Goal: Information Seeking & Learning: Learn about a topic

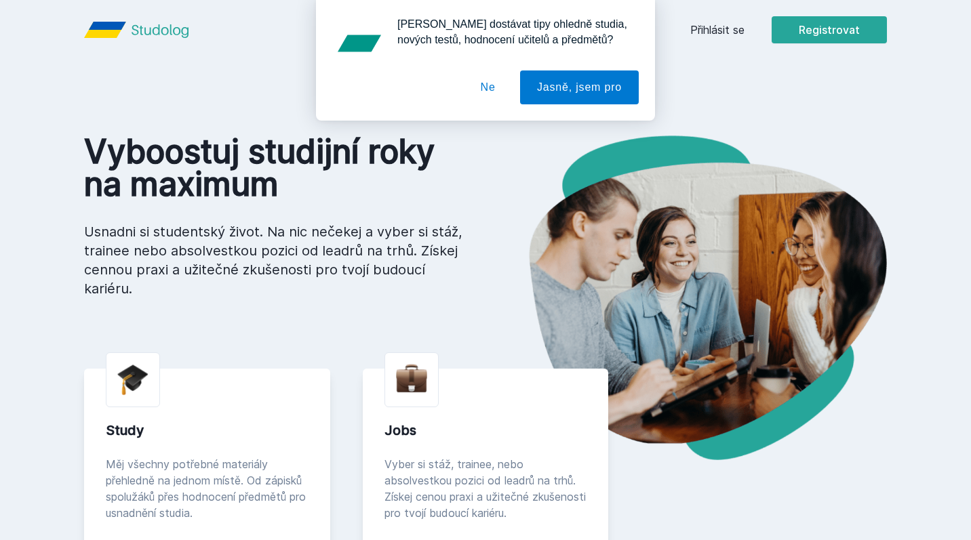
click at [489, 90] on button "Ne" at bounding box center [488, 88] width 49 height 34
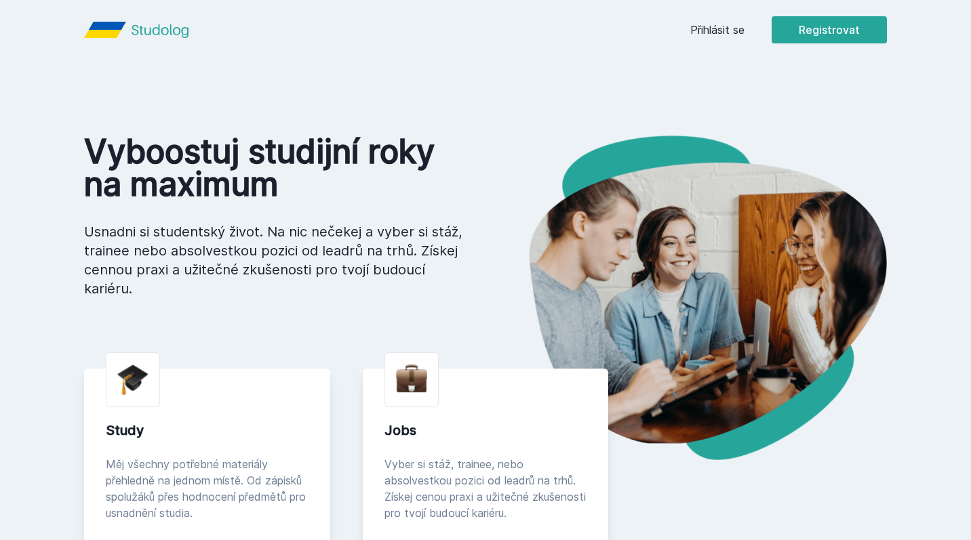
click at [714, 24] on link "Přihlásit se" at bounding box center [717, 30] width 54 height 16
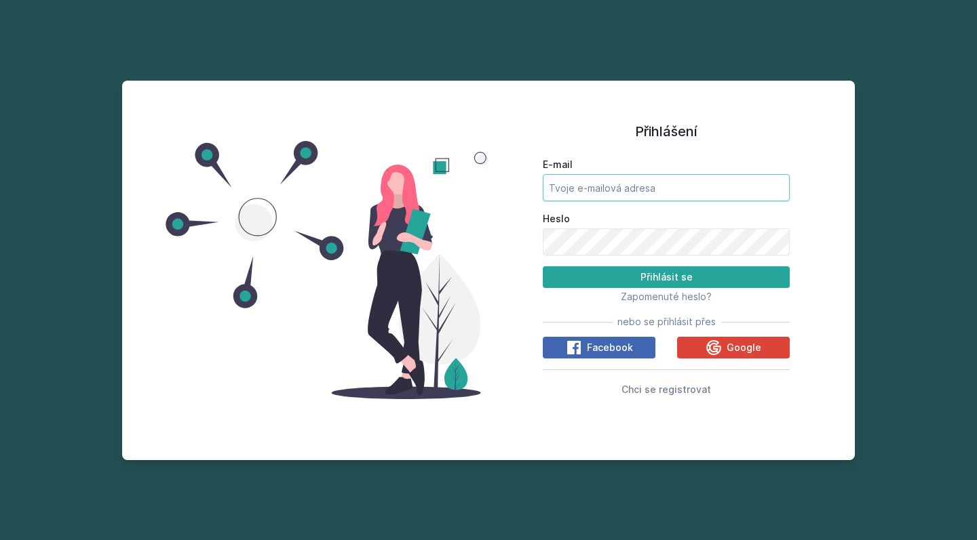
type input "[EMAIL_ADDRESS][DOMAIN_NAME]"
click at [666, 277] on button "Přihlásit se" at bounding box center [666, 278] width 247 height 22
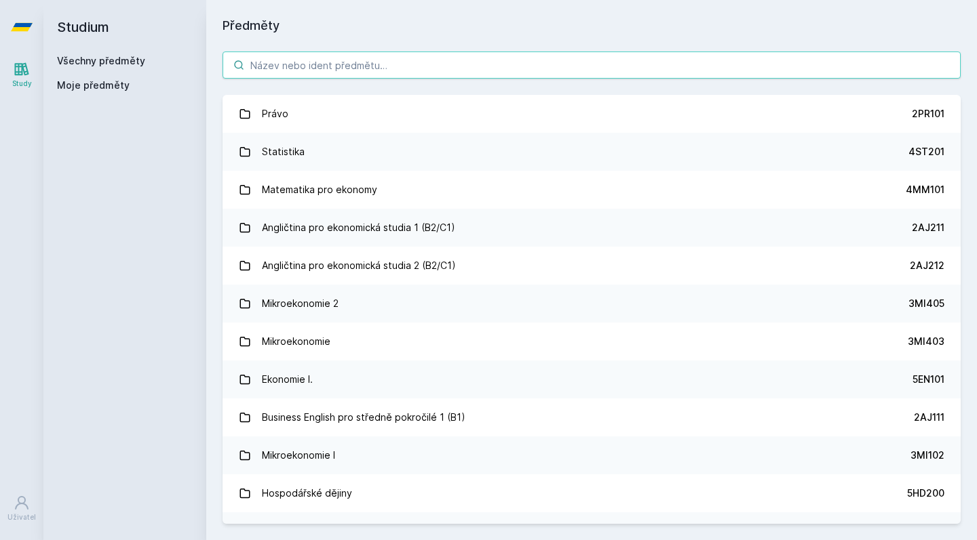
click at [437, 72] on input "search" at bounding box center [591, 65] width 738 height 27
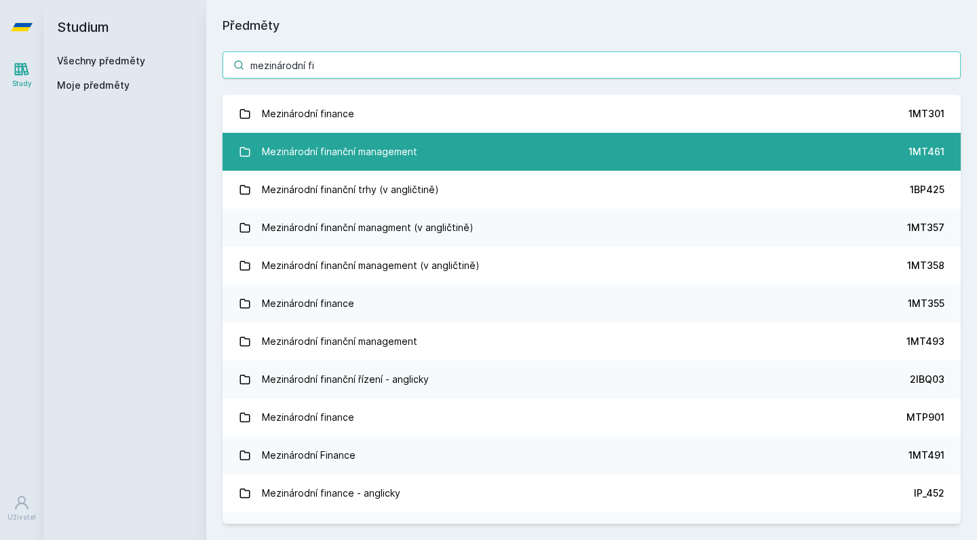
type input "mezinárodní fi"
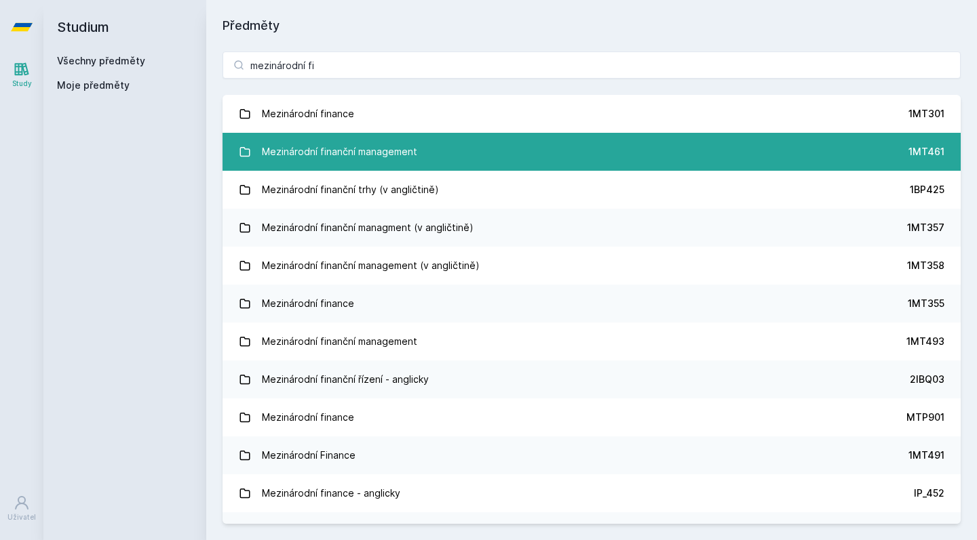
click at [340, 159] on div "Mezinárodní finanční management" at bounding box center [339, 151] width 155 height 27
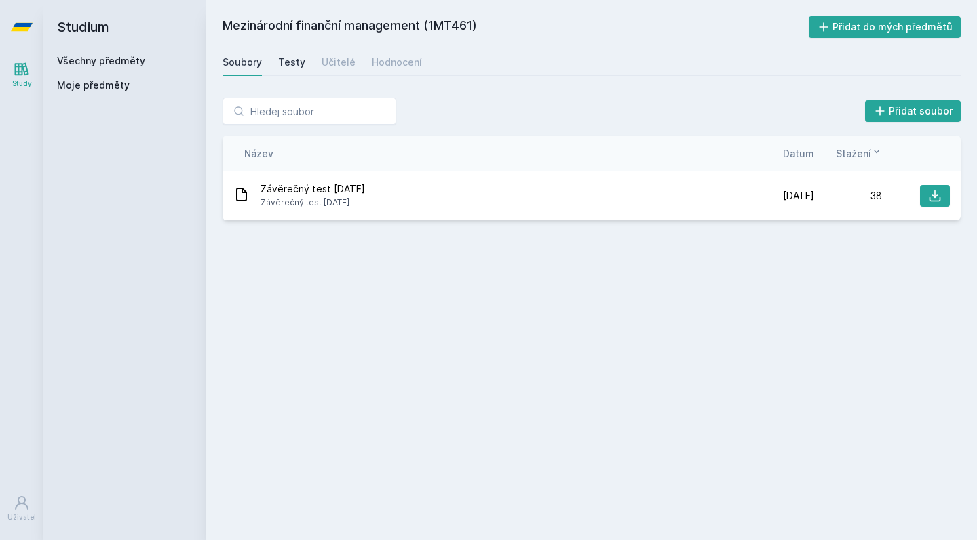
click at [294, 60] on div "Testy" at bounding box center [291, 63] width 27 height 14
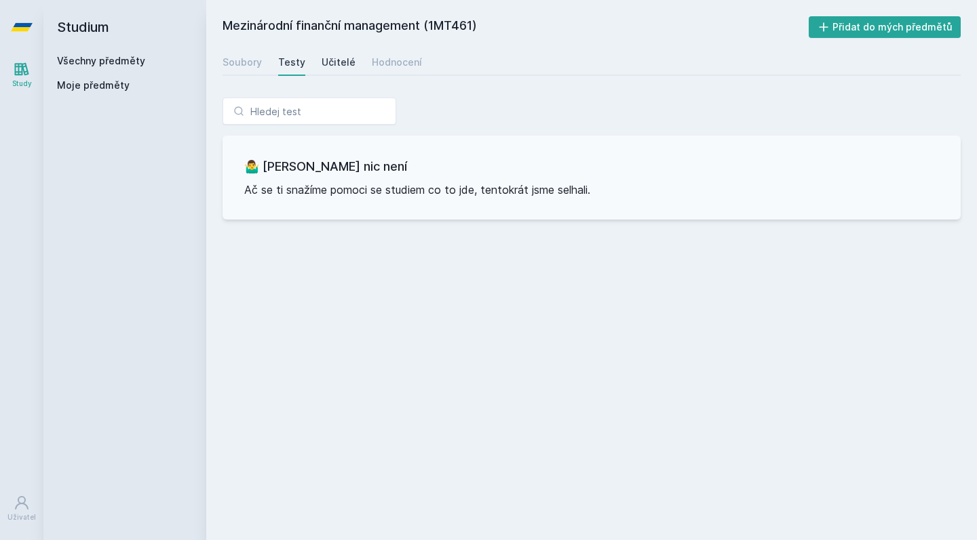
click at [330, 58] on div "Učitelé" at bounding box center [338, 63] width 34 height 14
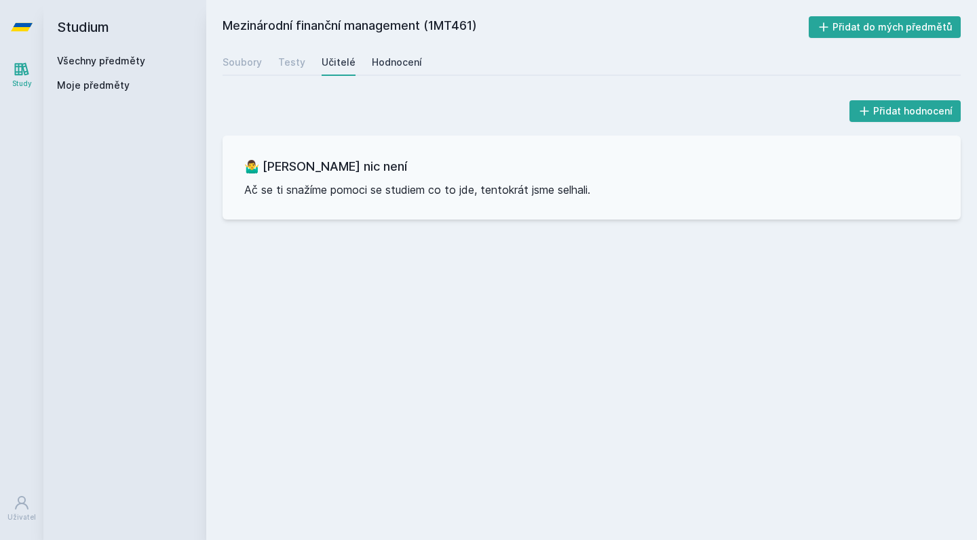
click at [400, 66] on div "Hodnocení" at bounding box center [397, 63] width 50 height 14
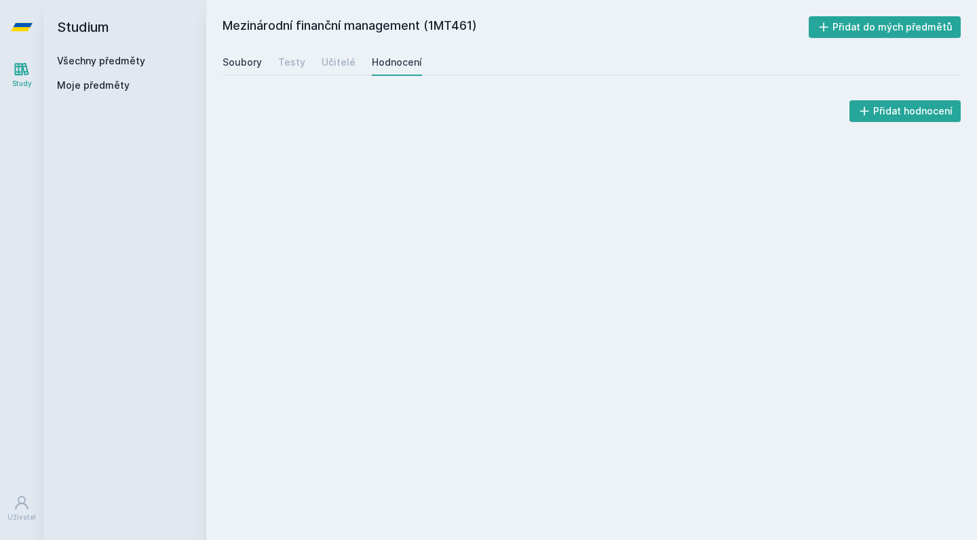
click at [248, 60] on div "Soubory" at bounding box center [241, 63] width 39 height 14
